Goal: Use online tool/utility: Utilize a website feature to perform a specific function

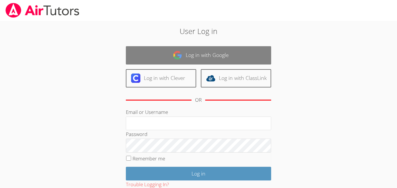
click at [217, 61] on link "Log in with Google" at bounding box center [198, 55] width 145 height 18
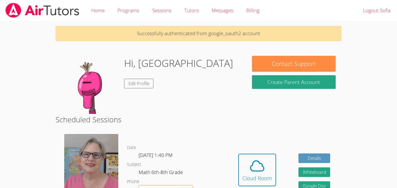
scroll to position [35, 0]
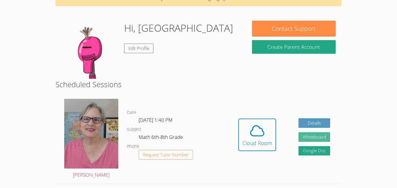
click at [300, 136] on button "Whiteboard" at bounding box center [314, 137] width 32 height 10
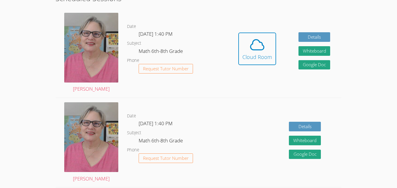
scroll to position [128, 0]
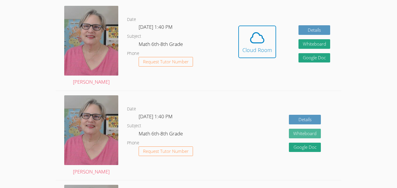
click at [304, 135] on button "Whiteboard" at bounding box center [305, 134] width 32 height 10
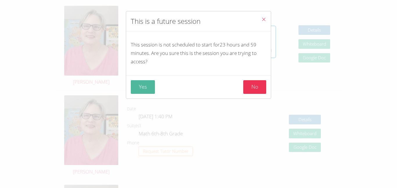
click at [140, 85] on button "Yes" at bounding box center [143, 87] width 24 height 14
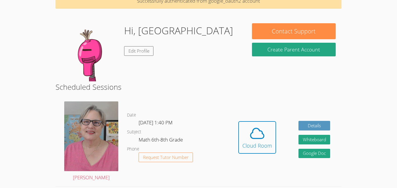
scroll to position [33, 0]
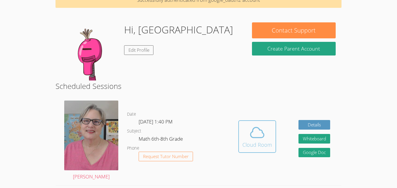
click at [257, 133] on icon at bounding box center [257, 132] width 16 height 16
